Goal: Obtain resource: Obtain resource

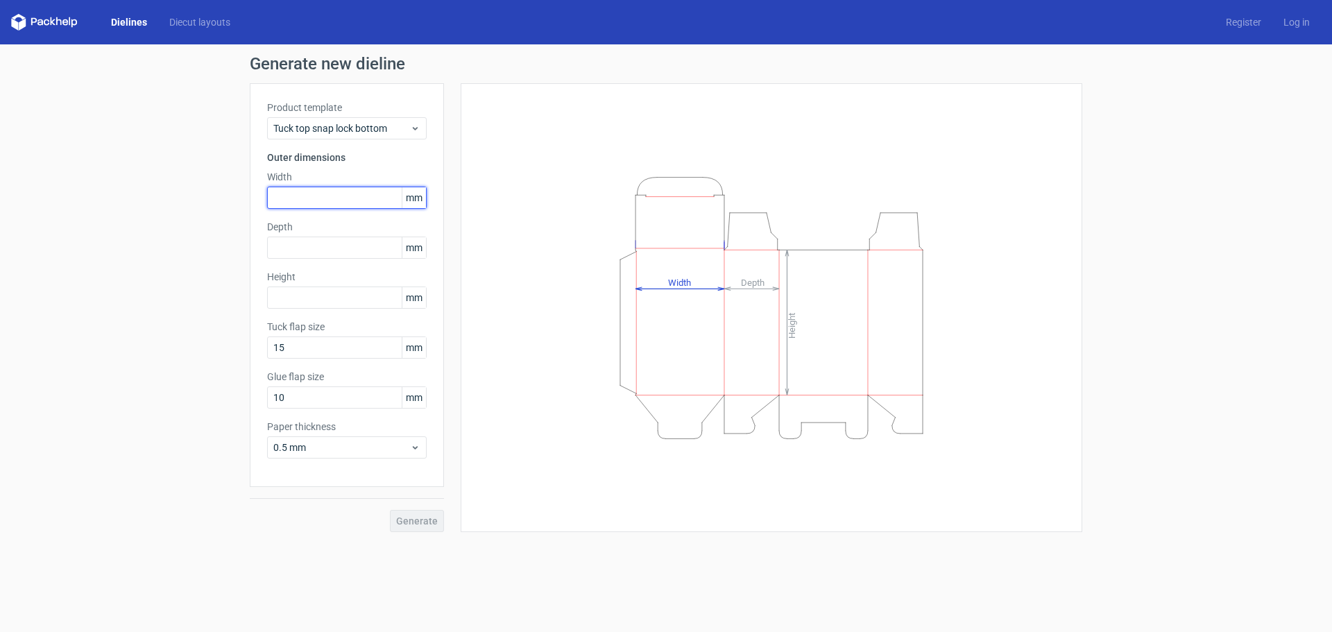
click at [350, 205] on input "text" at bounding box center [347, 198] width 160 height 22
type input "115"
click at [429, 517] on div "Generate" at bounding box center [347, 509] width 194 height 45
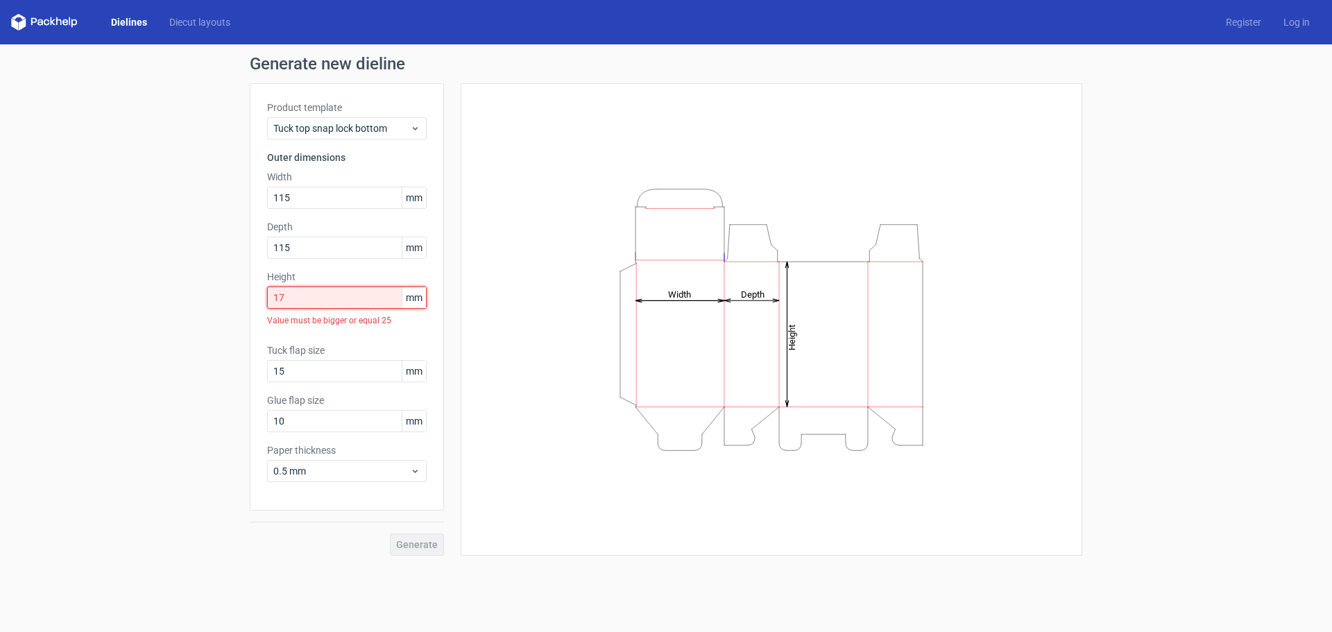
click at [364, 292] on input "17" at bounding box center [347, 297] width 160 height 22
drag, startPoint x: 311, startPoint y: 249, endPoint x: 246, endPoint y: 246, distance: 64.6
click at [246, 246] on div "Generate new dieline Product template Tuck top snap lock bottom Outer dimension…" at bounding box center [666, 305] width 1332 height 522
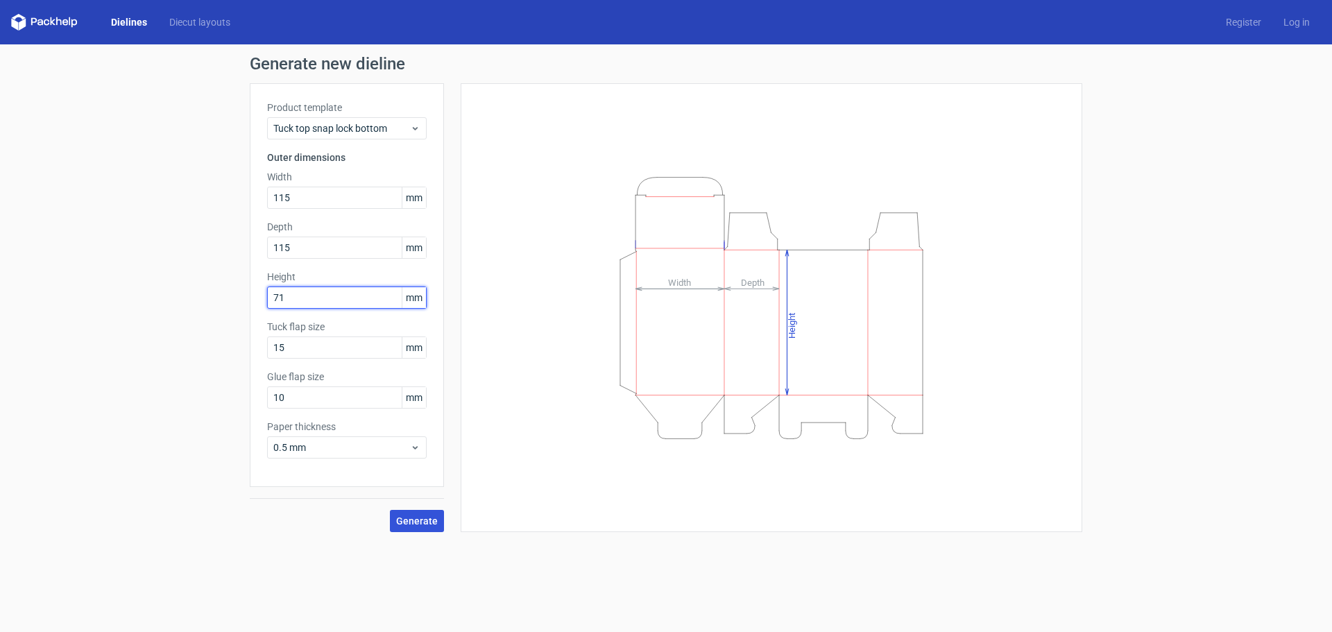
type input "71"
click at [421, 517] on span "Generate" at bounding box center [417, 521] width 42 height 10
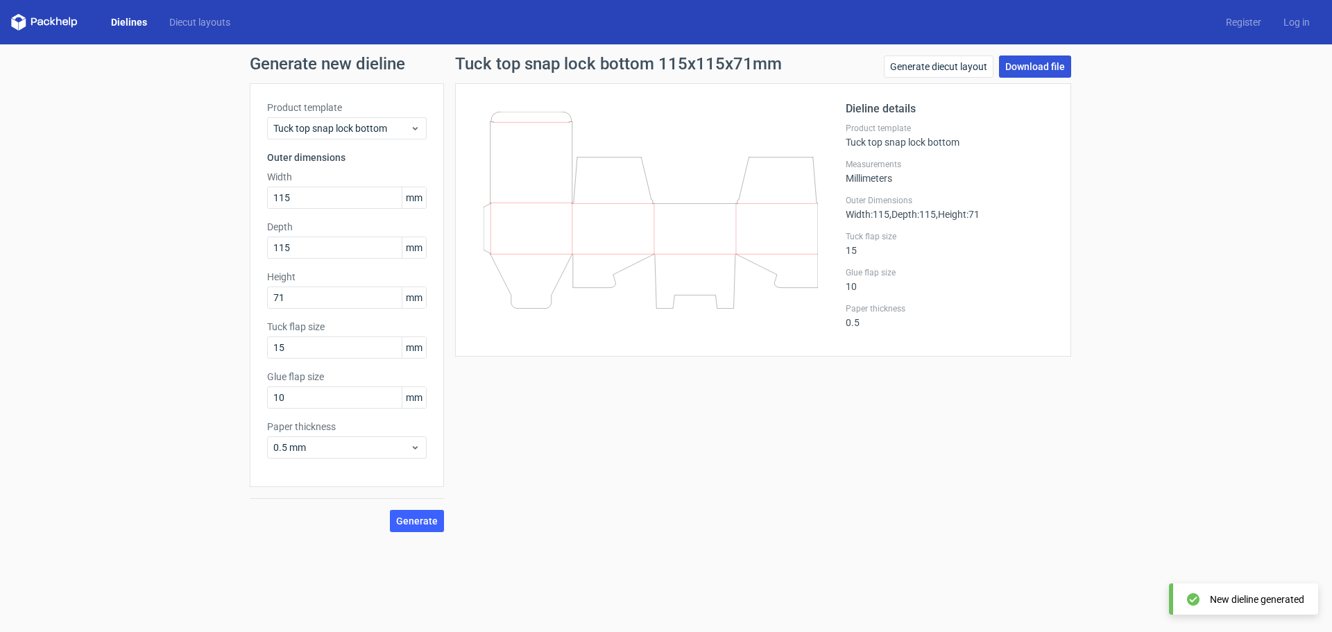
click at [1022, 62] on link "Download file" at bounding box center [1035, 66] width 72 height 22
click at [905, 67] on link "Generate diecut layout" at bounding box center [939, 66] width 110 height 22
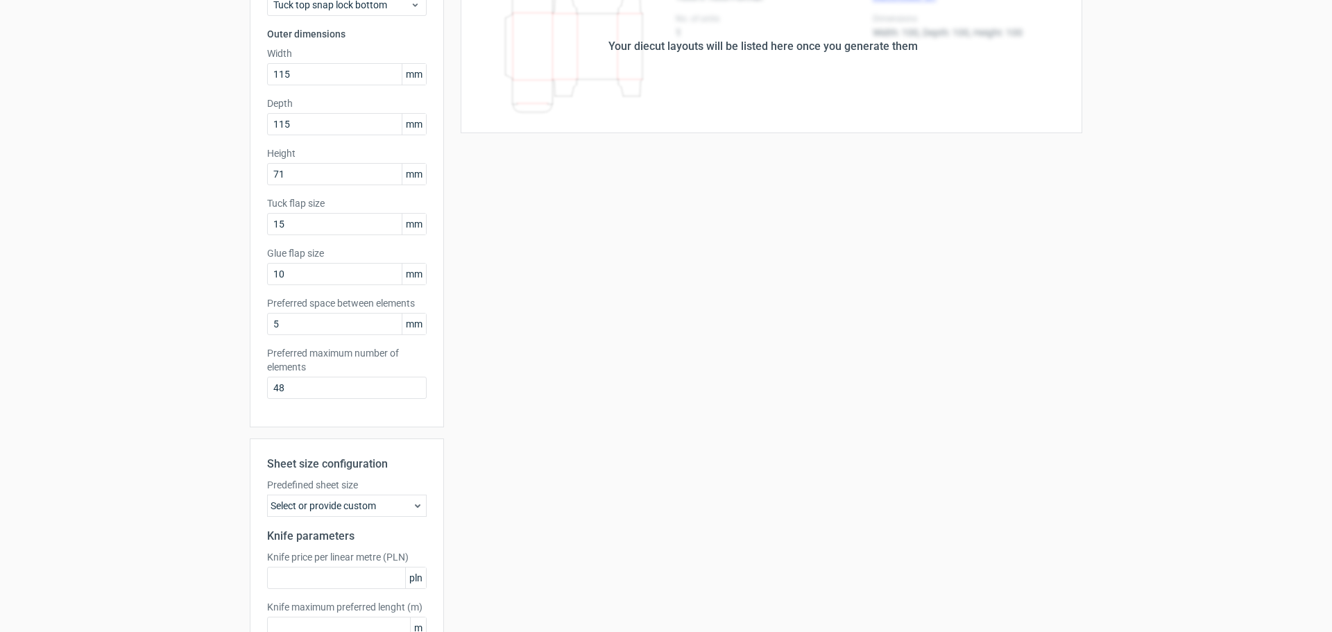
scroll to position [215, 0]
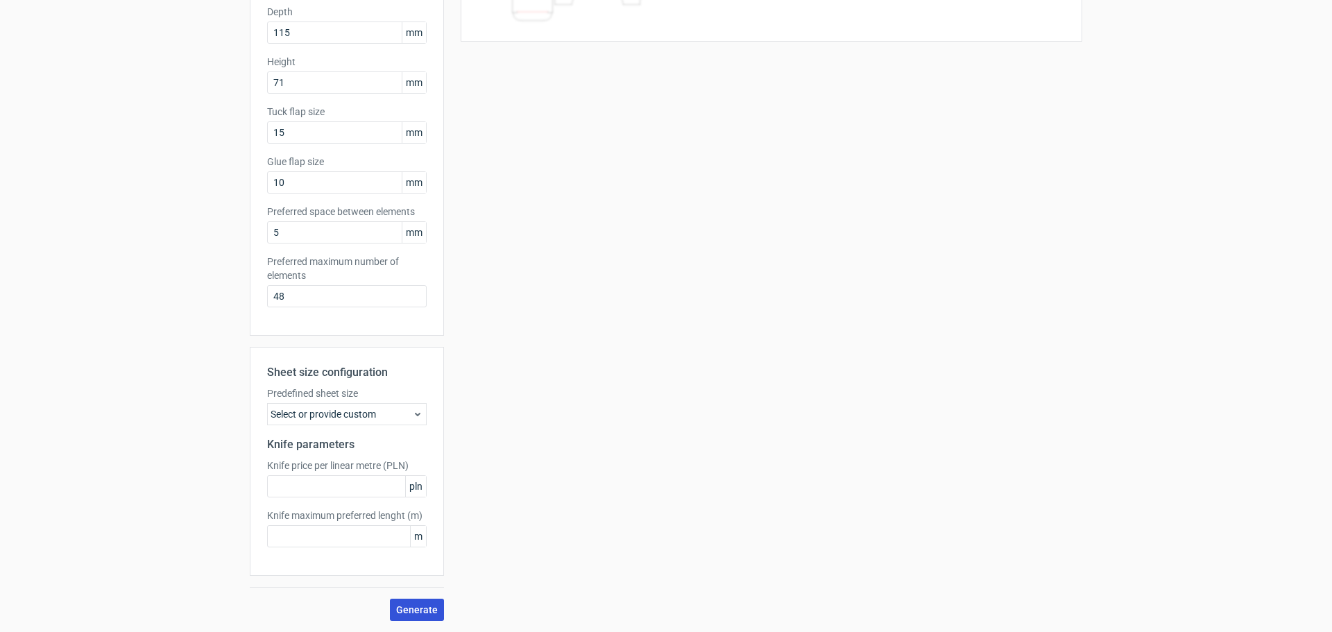
click at [411, 605] on span "Generate" at bounding box center [417, 610] width 42 height 10
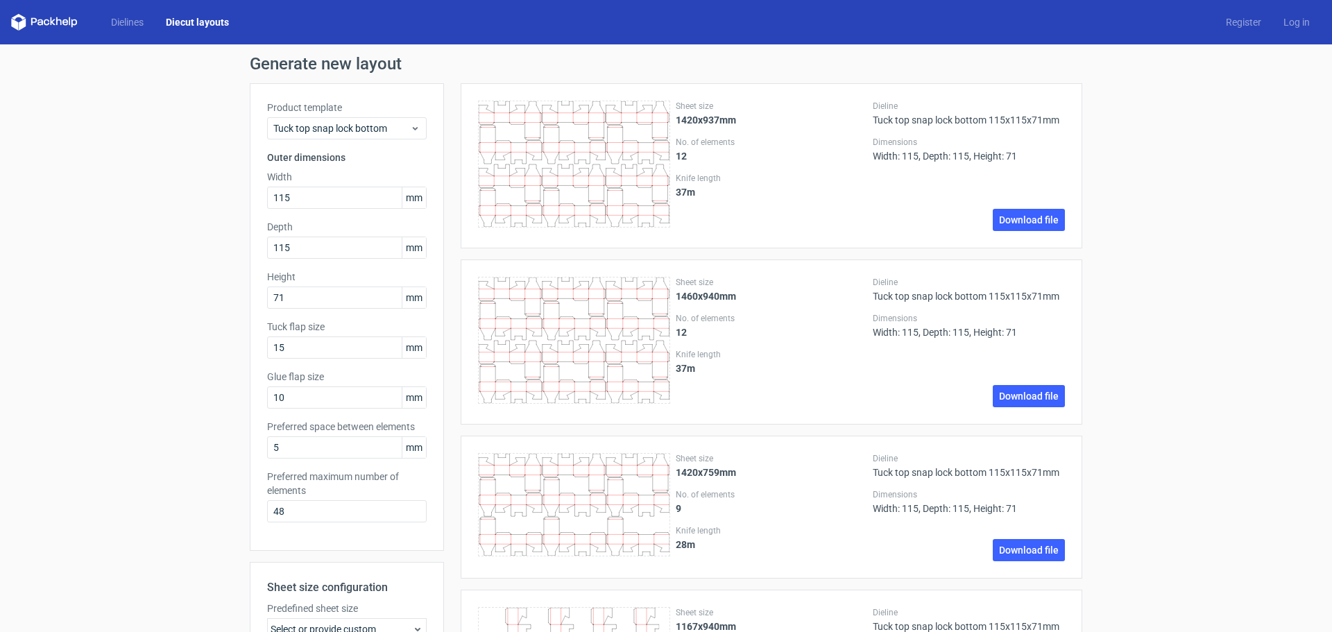
drag, startPoint x: 289, startPoint y: 511, endPoint x: 239, endPoint y: 504, distance: 50.5
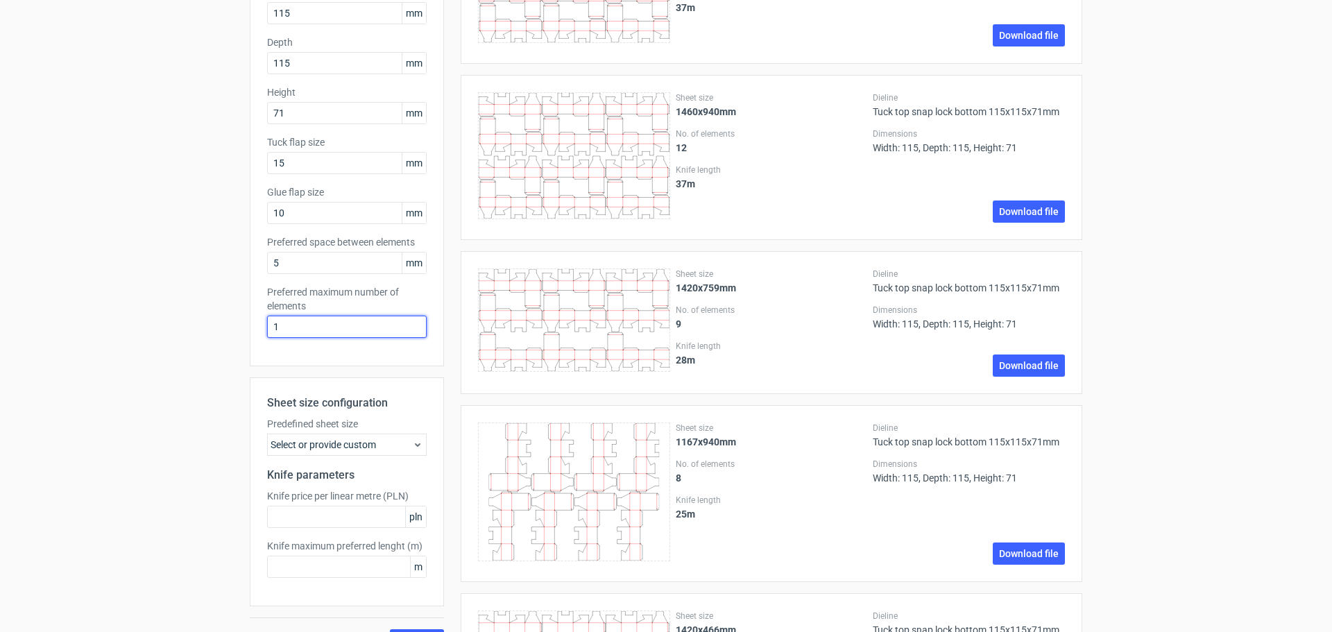
scroll to position [347, 0]
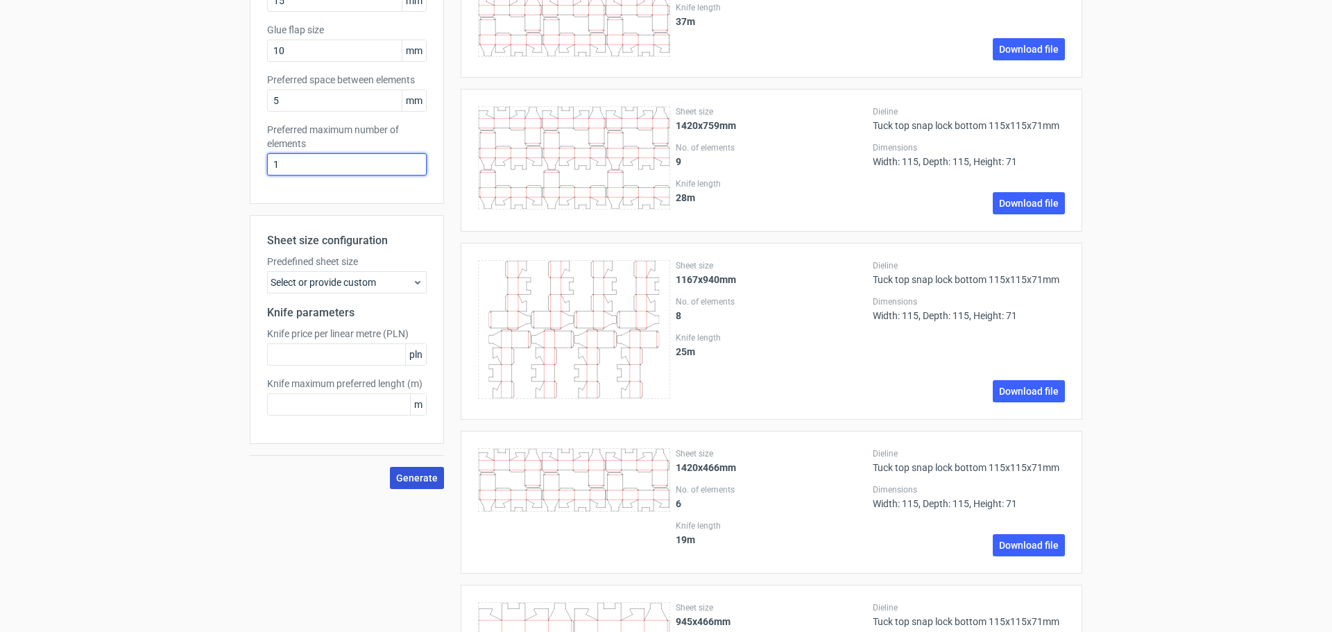
type input "1"
click at [404, 482] on span "Generate" at bounding box center [417, 478] width 42 height 10
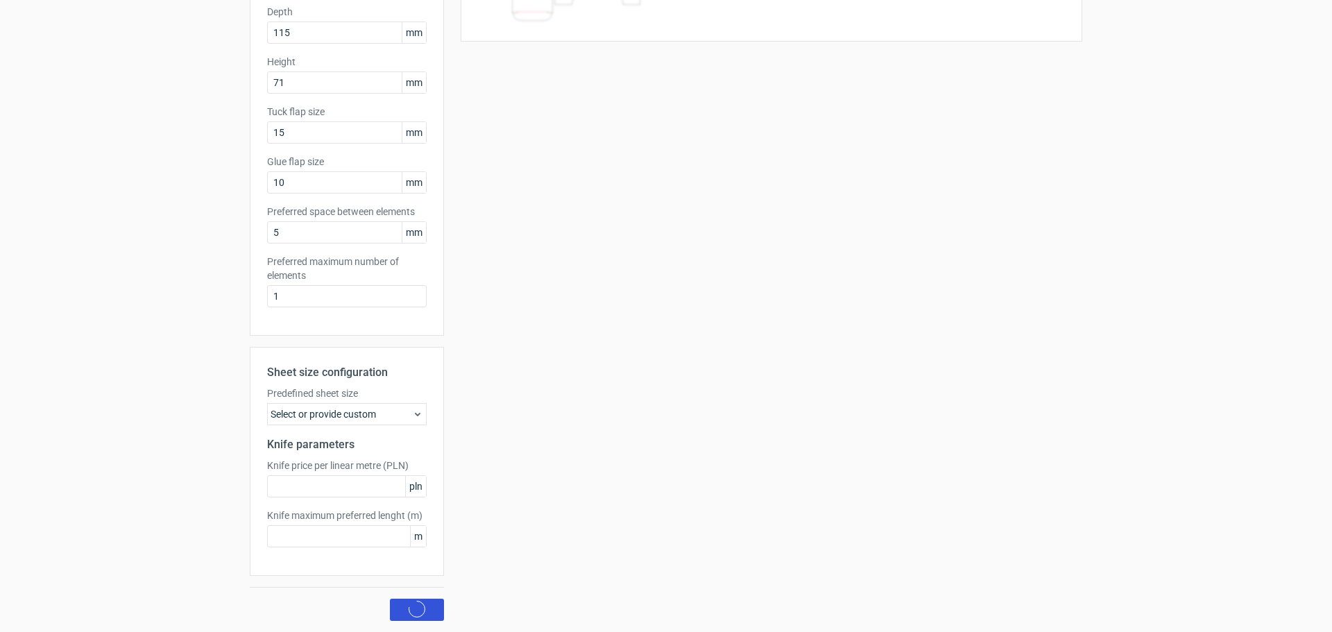
scroll to position [0, 0]
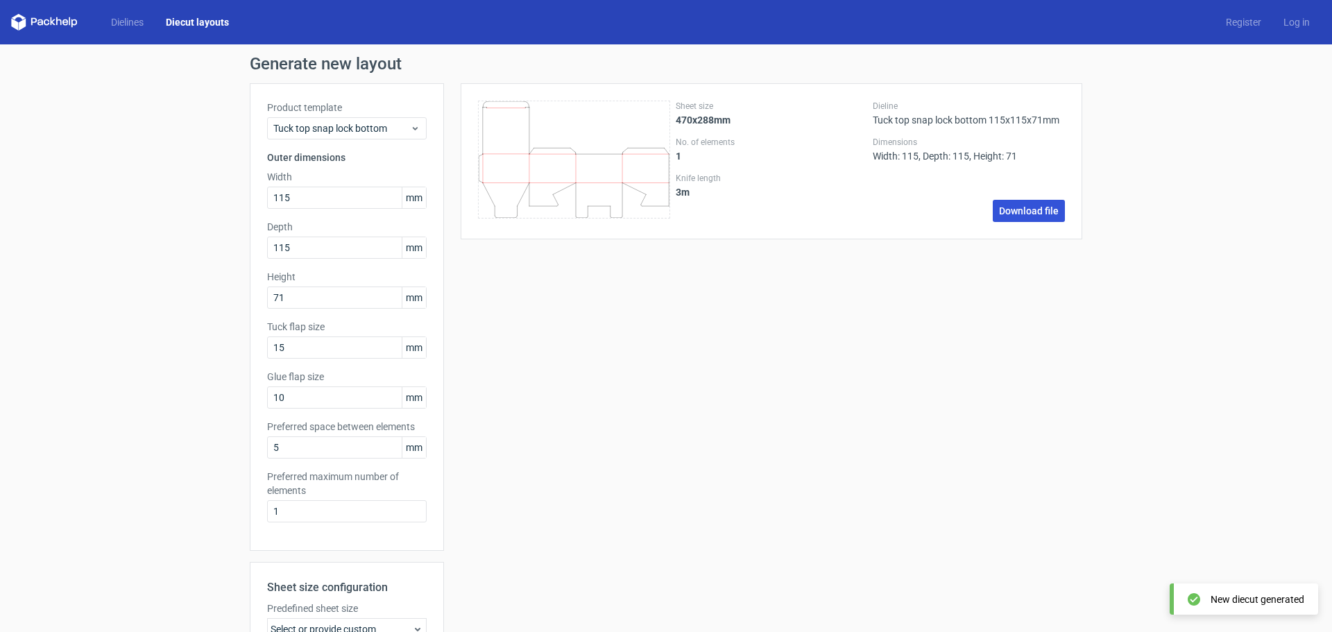
click at [1018, 215] on link "Download file" at bounding box center [1029, 211] width 72 height 22
click at [197, 26] on link "Diecut layouts" at bounding box center [197, 22] width 85 height 14
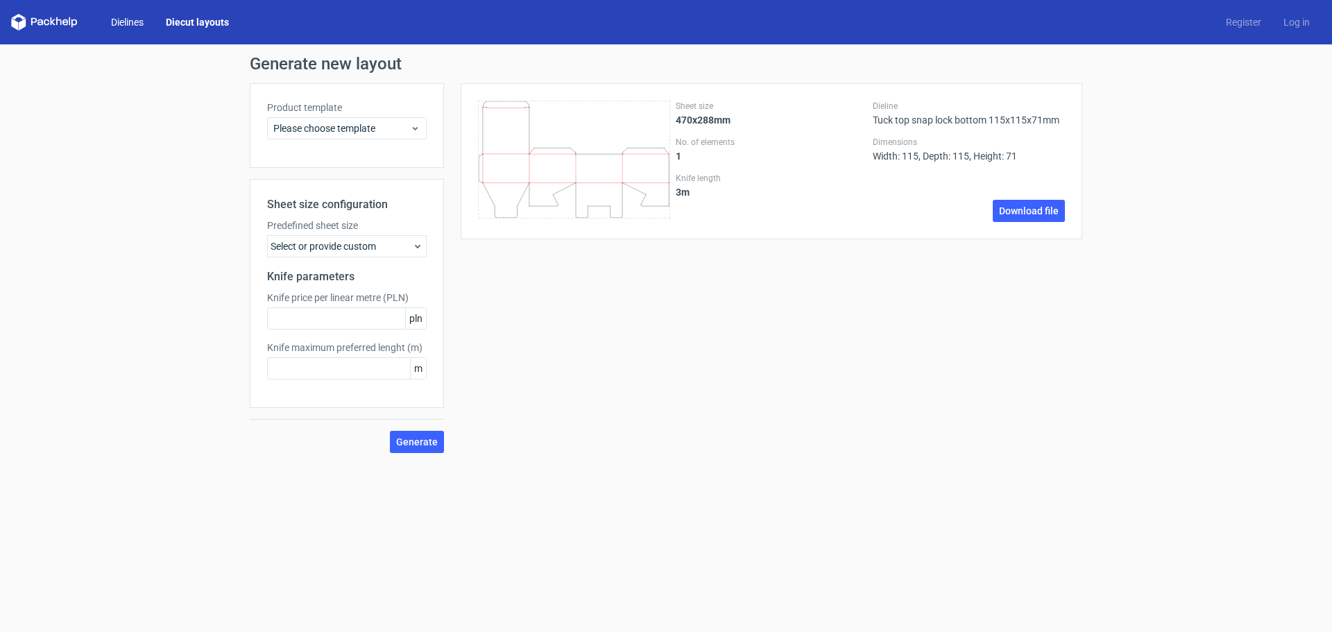
click at [141, 26] on link "Dielines" at bounding box center [127, 22] width 55 height 14
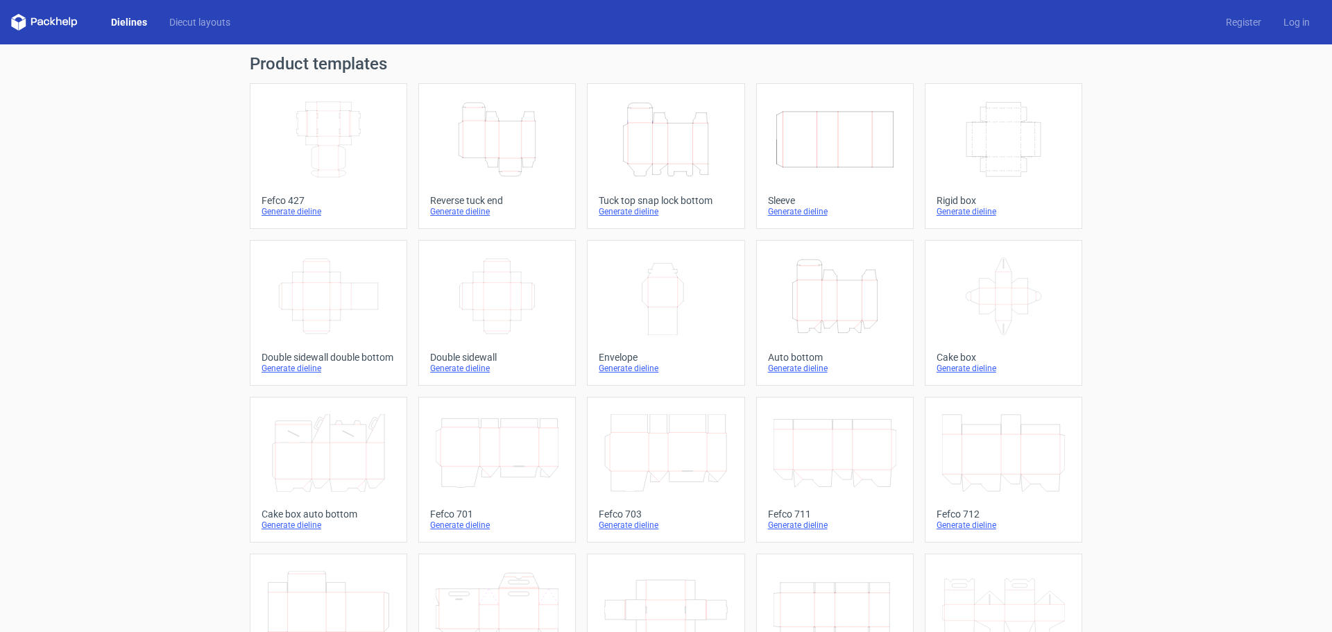
click at [818, 312] on icon "Height Depth Width" at bounding box center [834, 296] width 123 height 78
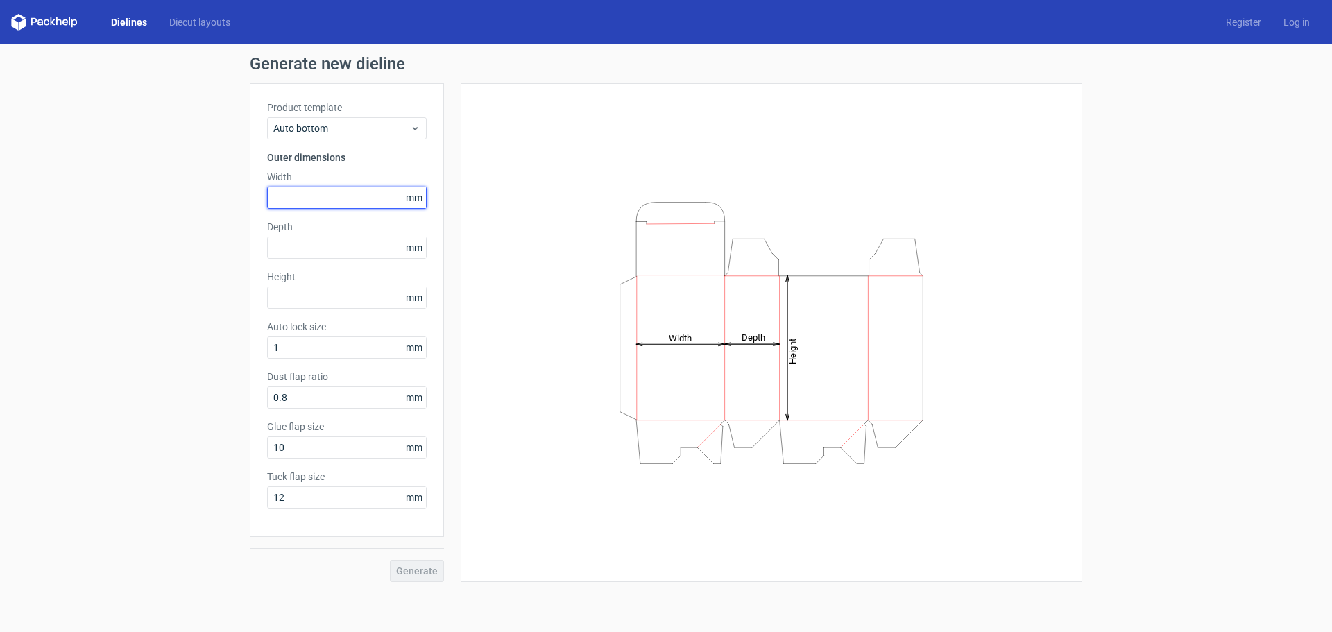
click at [333, 190] on input "text" at bounding box center [347, 198] width 160 height 22
type input "115"
type input "1"
type input "71"
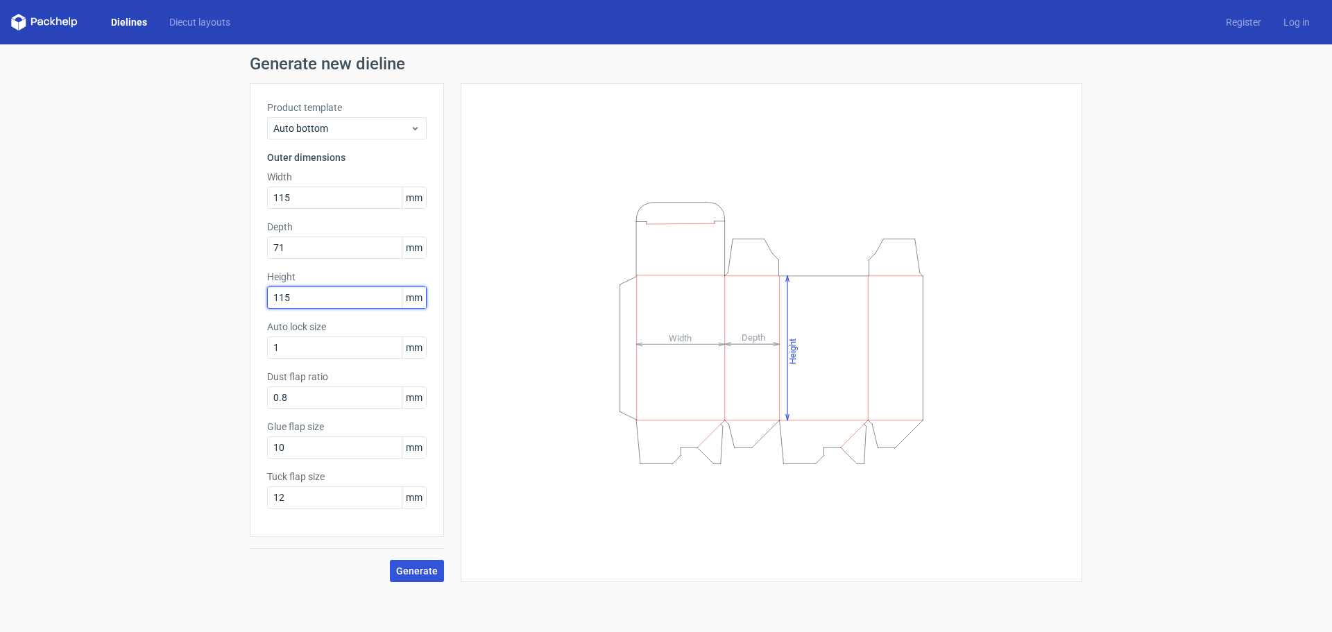
type input "115"
click at [419, 570] on span "Generate" at bounding box center [417, 571] width 42 height 10
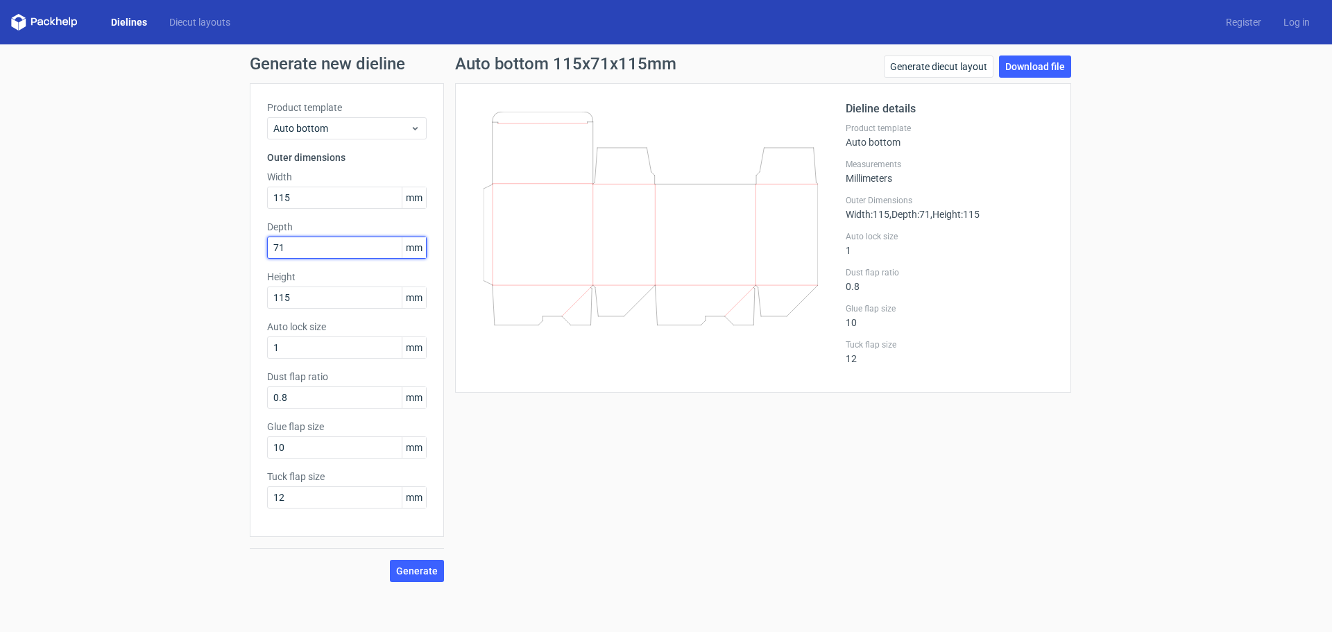
click at [233, 250] on div "Generate new dieline Product template Auto bottom Outer dimensions Width 115 mm…" at bounding box center [666, 318] width 1332 height 549
type input "115"
type input "71"
click at [420, 568] on span "Generate" at bounding box center [417, 571] width 42 height 10
click at [1024, 69] on link "Download file" at bounding box center [1035, 66] width 72 height 22
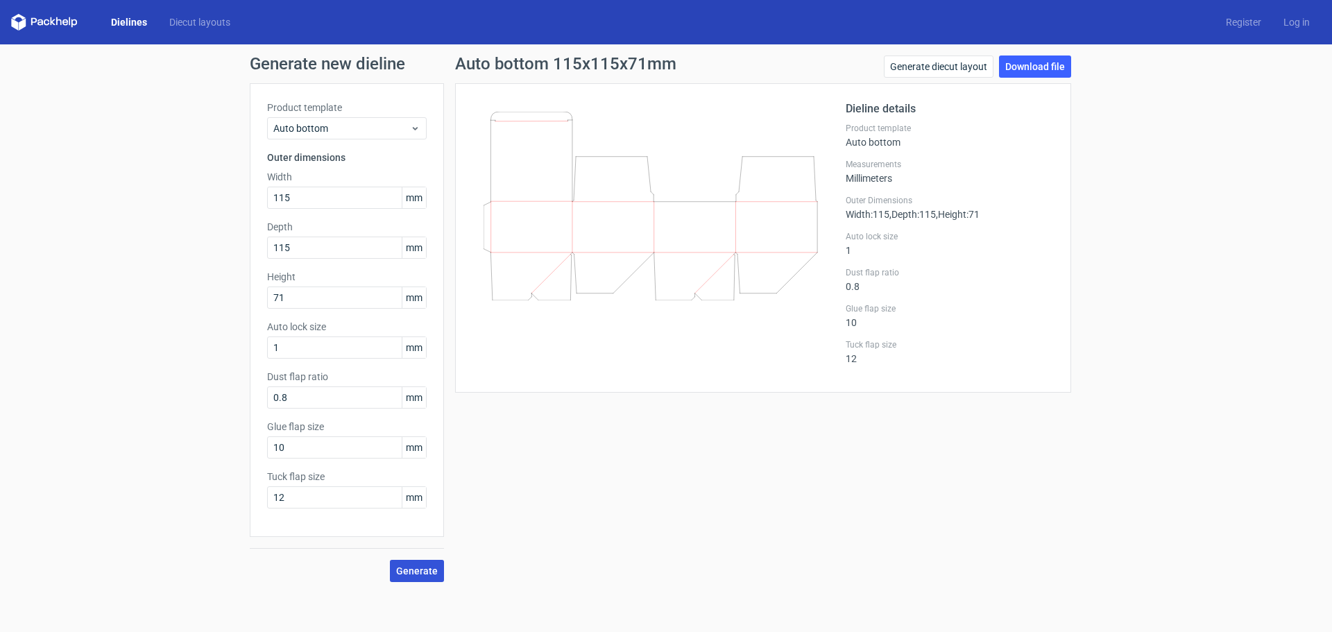
click at [413, 573] on span "Generate" at bounding box center [417, 571] width 42 height 10
click at [1025, 67] on link "Download file" at bounding box center [1035, 66] width 72 height 22
click at [415, 568] on span "Generate" at bounding box center [417, 571] width 42 height 10
click at [1019, 69] on link "Download file" at bounding box center [1035, 66] width 72 height 22
click at [919, 71] on link "Generate diecut layout" at bounding box center [939, 66] width 110 height 22
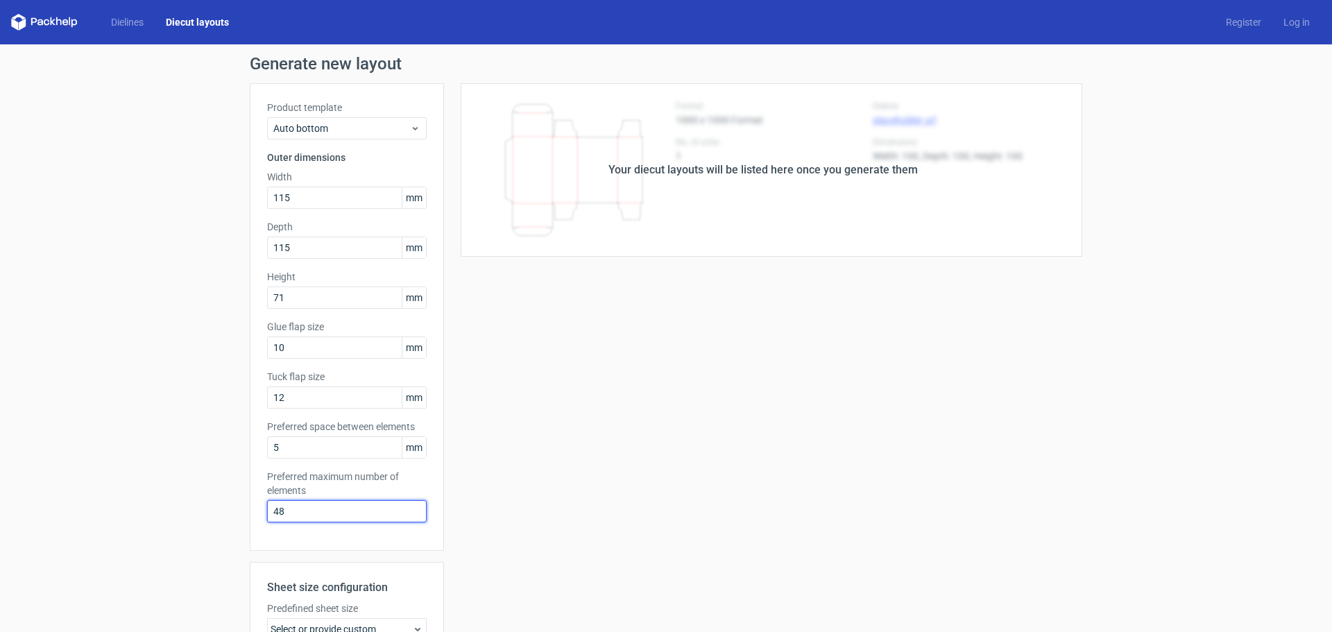
drag, startPoint x: 285, startPoint y: 511, endPoint x: 248, endPoint y: 505, distance: 37.2
click at [250, 505] on div "Product template Auto bottom Outer dimensions Width 115 mm Depth 115 mm Height …" at bounding box center [347, 317] width 194 height 468
type input "1"
click at [533, 415] on div "Your diecut layouts will be listed here once you generate them Height Depth Wid…" at bounding box center [763, 459] width 638 height 753
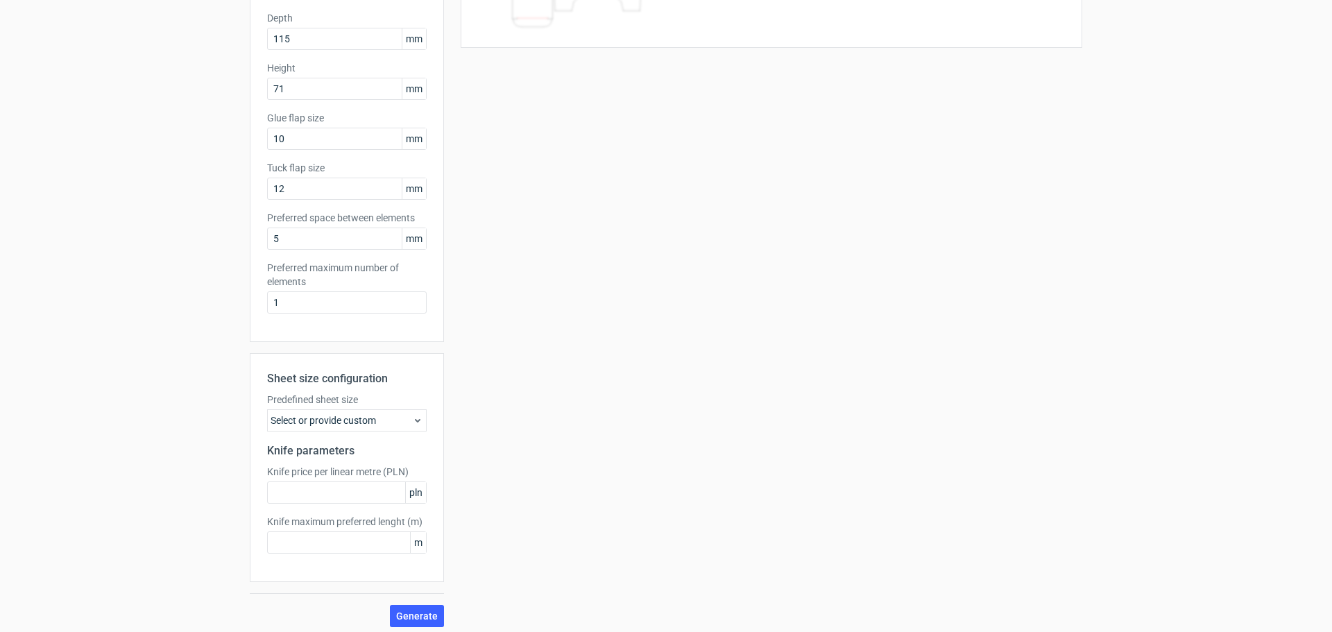
scroll to position [215, 0]
click at [396, 606] on span "Generate" at bounding box center [417, 610] width 42 height 10
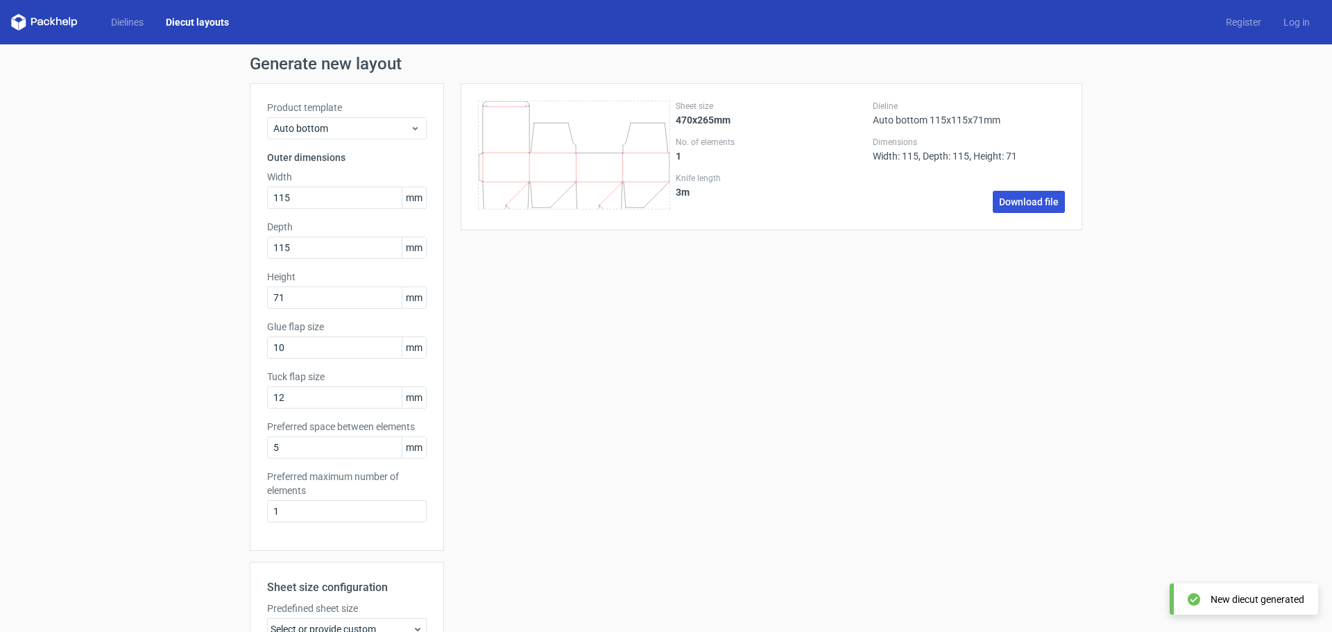
click at [1000, 205] on link "Download file" at bounding box center [1029, 202] width 72 height 22
